Goal: Task Accomplishment & Management: Manage account settings

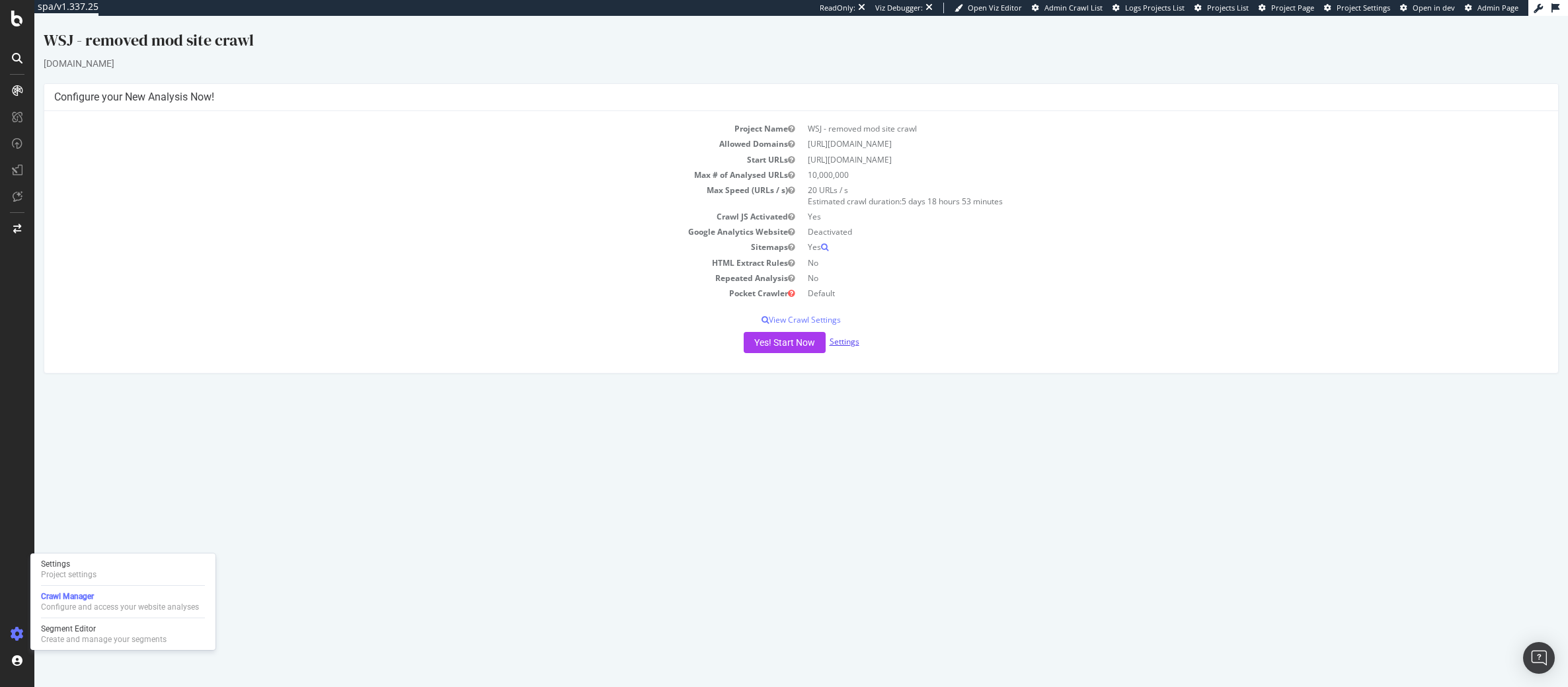
click at [847, 344] on link "Settings" at bounding box center [844, 341] width 30 height 11
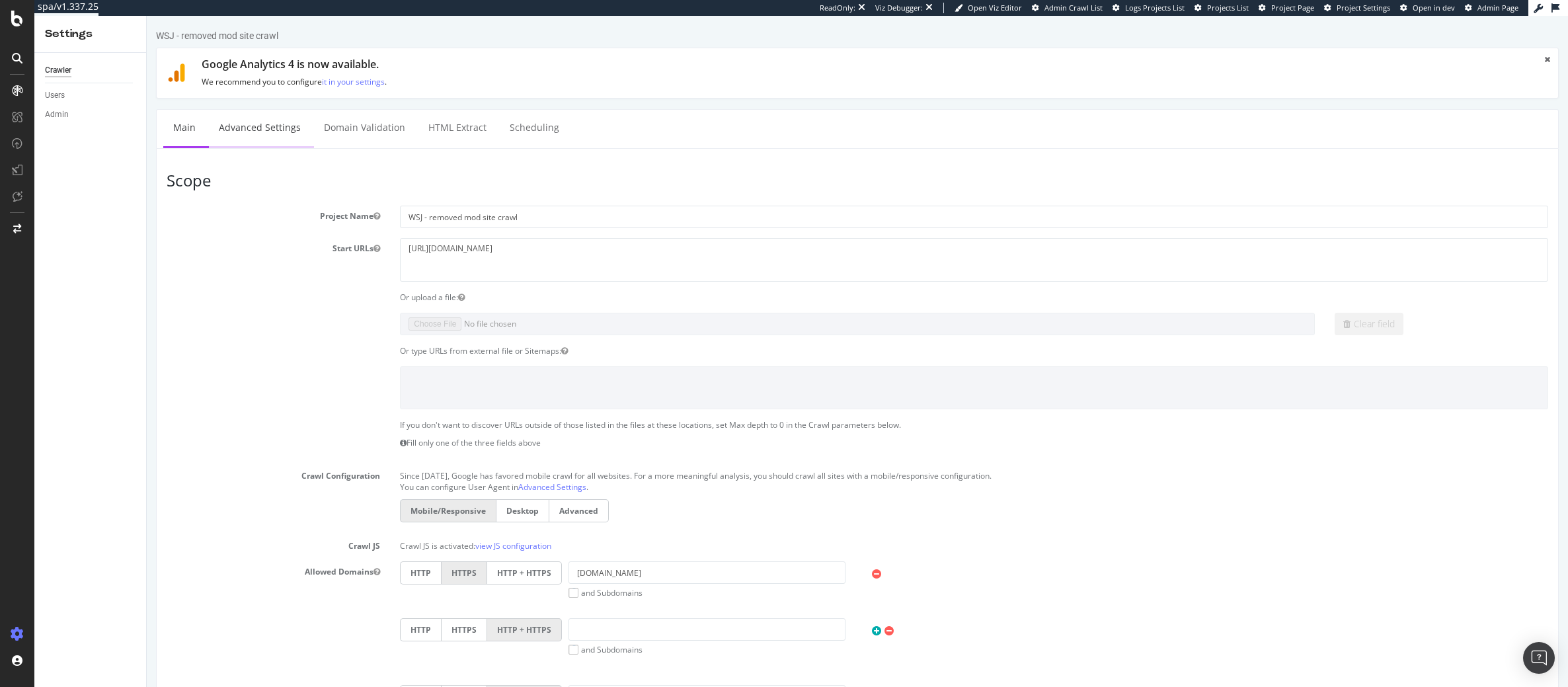
click at [236, 122] on link "Advanced Settings" at bounding box center [260, 128] width 102 height 36
